Goal: Information Seeking & Learning: Learn about a topic

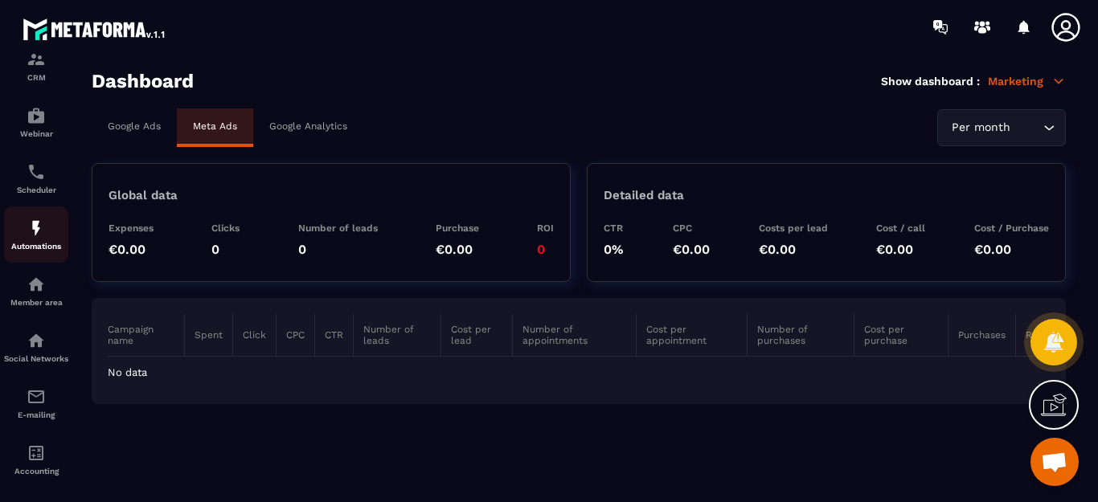
scroll to position [161, 0]
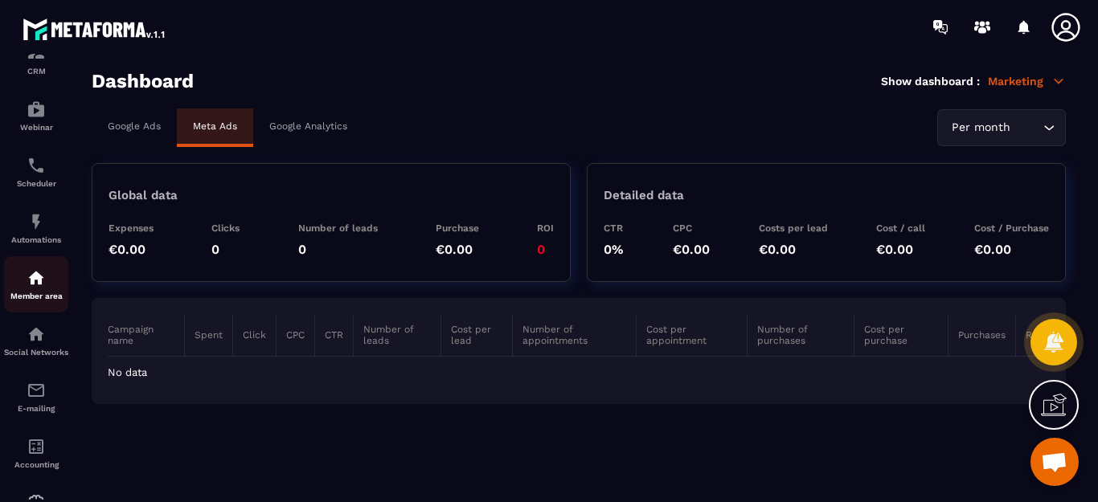
click at [43, 285] on img at bounding box center [36, 277] width 19 height 19
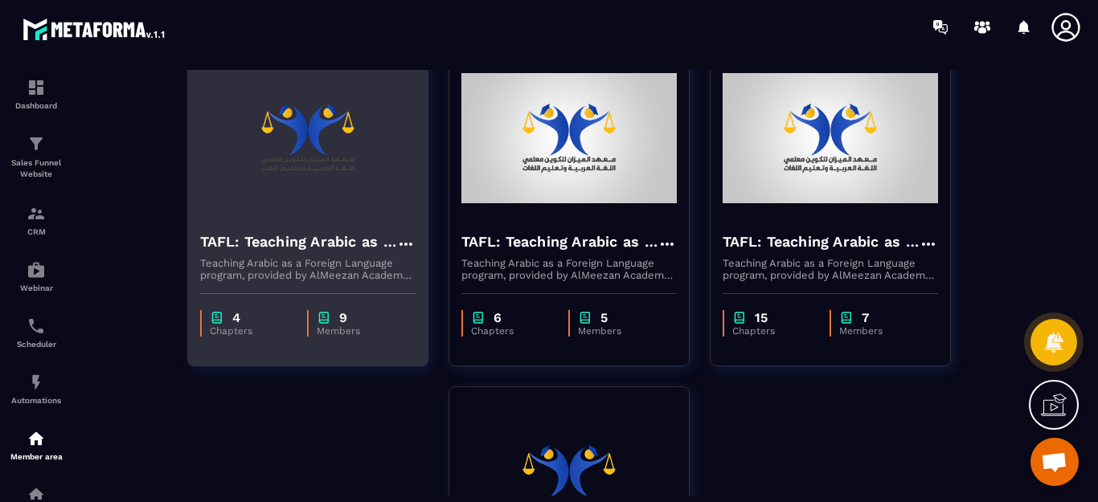
scroll to position [80, 0]
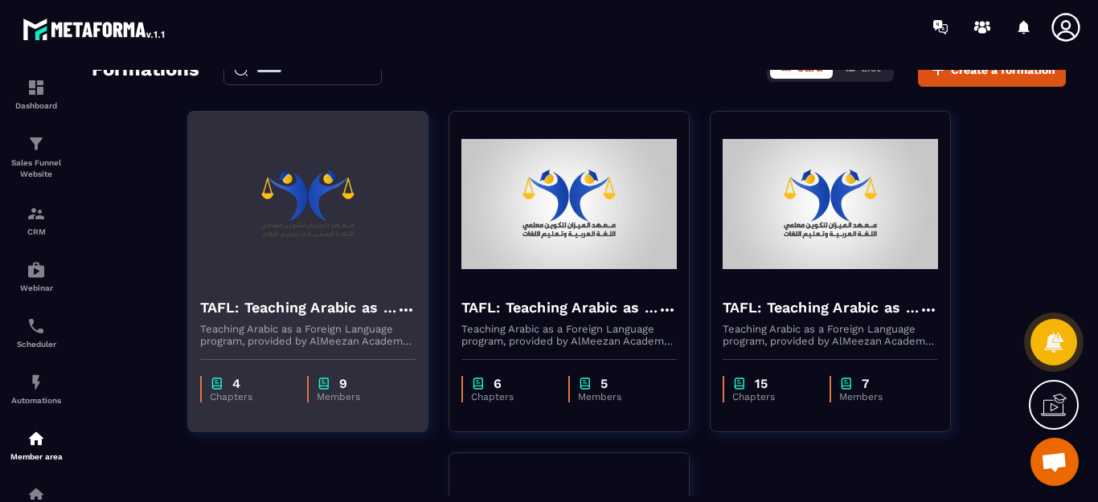
click at [339, 304] on h4 "TAFL: Teaching Arabic as a Foreign Language program - august" at bounding box center [298, 308] width 196 height 23
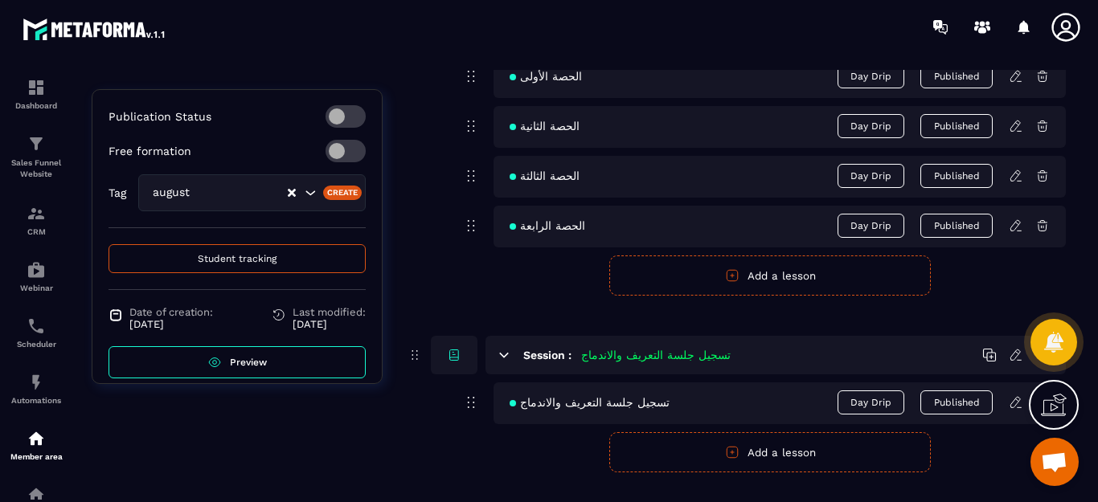
scroll to position [322, 0]
click at [244, 357] on span "Preview" at bounding box center [248, 362] width 37 height 11
click at [35, 86] on img at bounding box center [36, 87] width 19 height 19
